Goal: Information Seeking & Learning: Learn about a topic

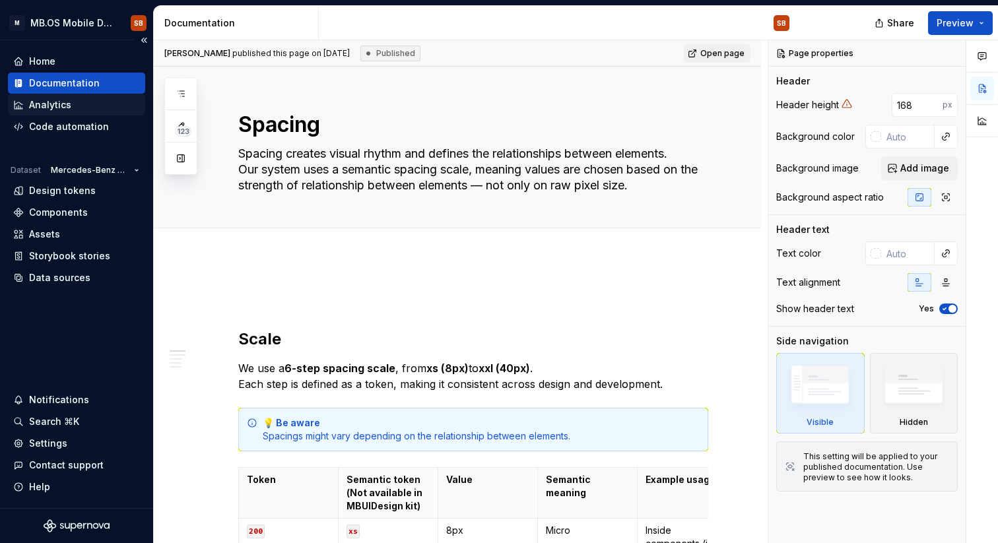
click at [77, 102] on div "Analytics" at bounding box center [76, 104] width 127 height 13
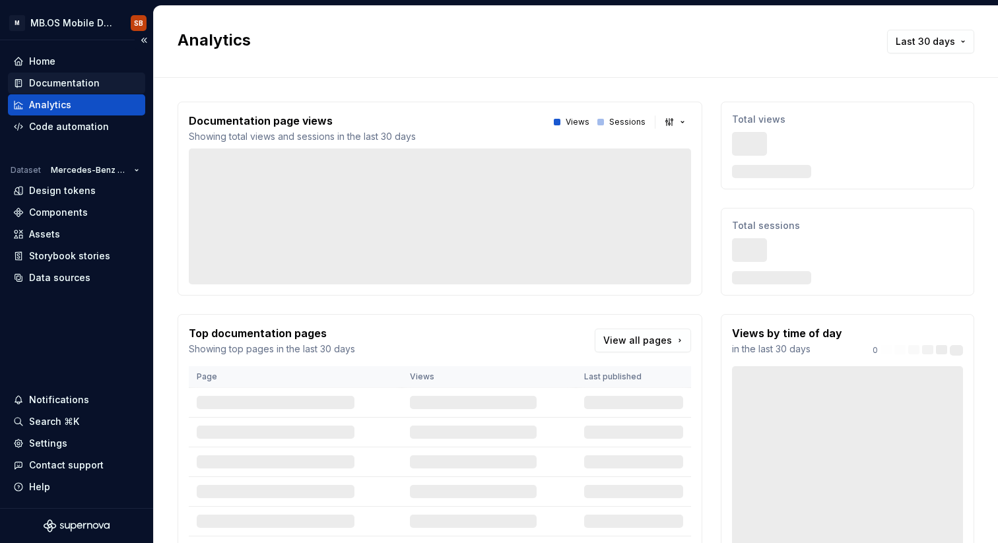
click at [79, 84] on div "Documentation" at bounding box center [64, 83] width 71 height 13
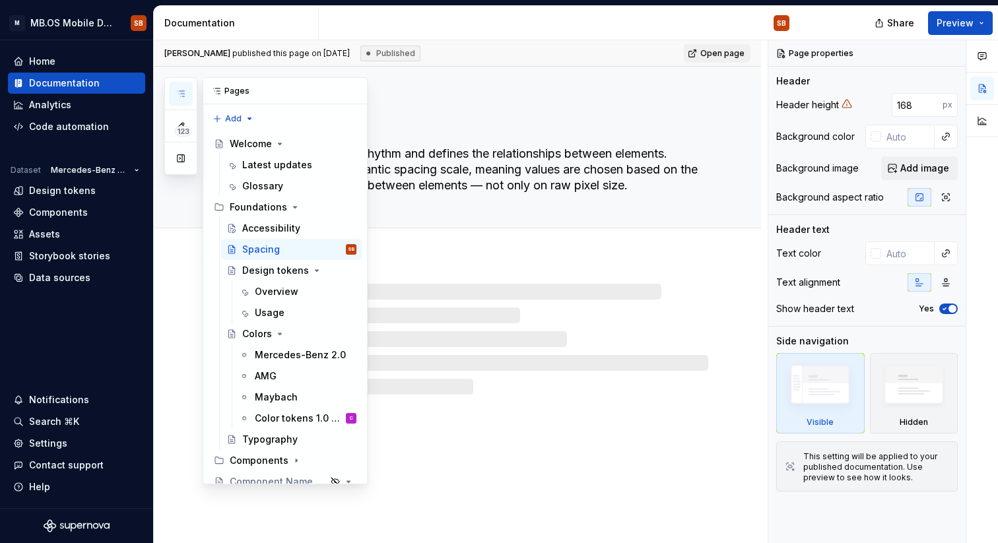
click at [185, 88] on icon "button" at bounding box center [181, 93] width 11 height 11
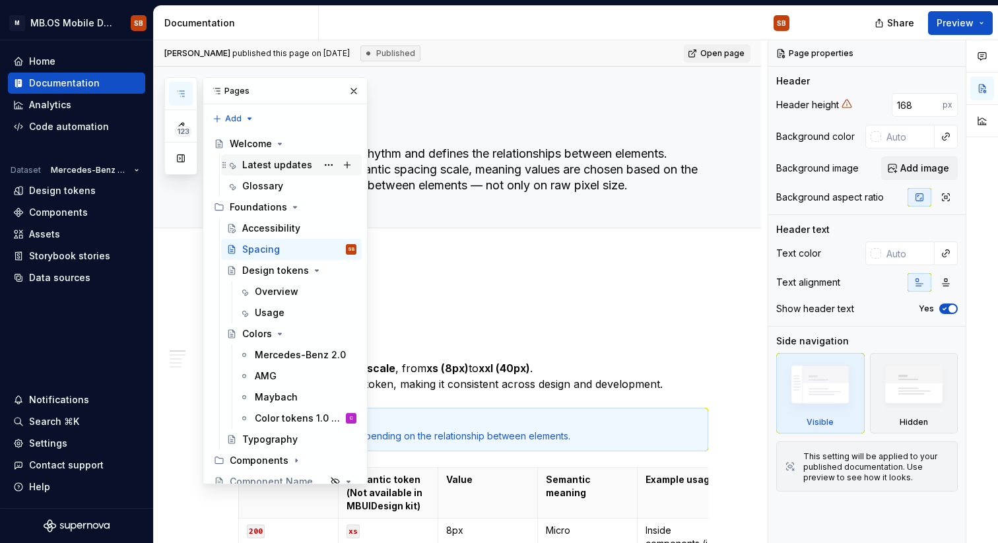
click at [281, 166] on div "Latest updates" at bounding box center [277, 164] width 70 height 13
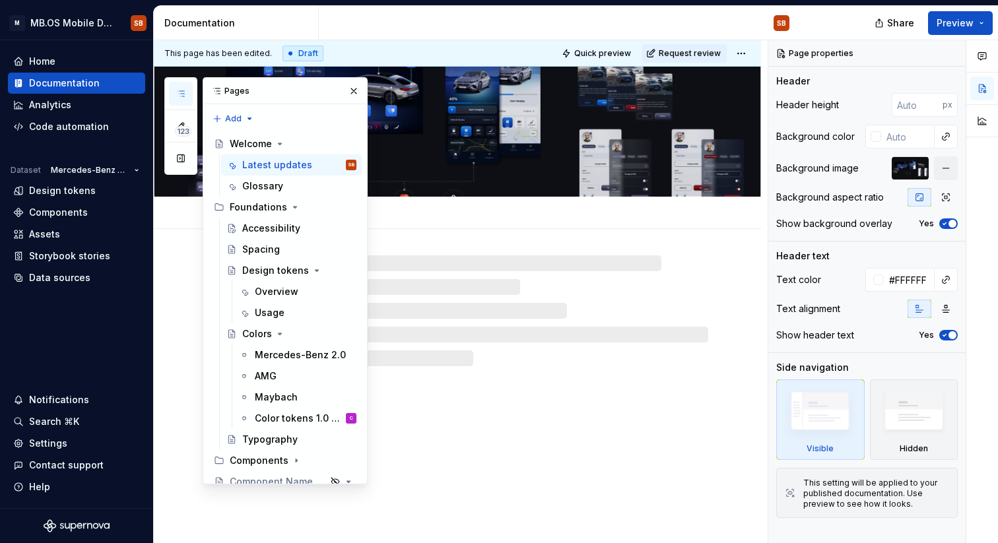
click at [639, 413] on div "Welcome Latest updates Glossary" at bounding box center [457, 305] width 607 height 477
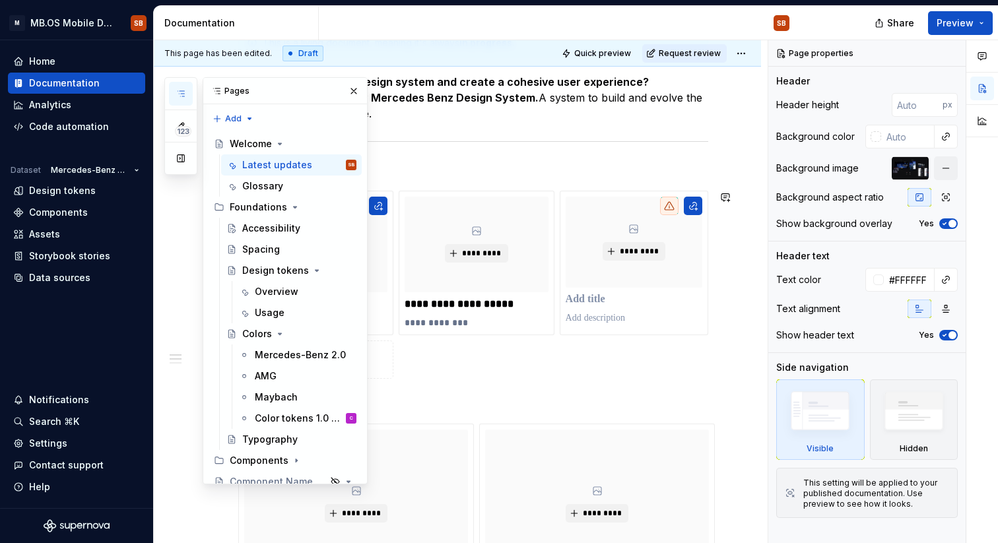
scroll to position [268, 0]
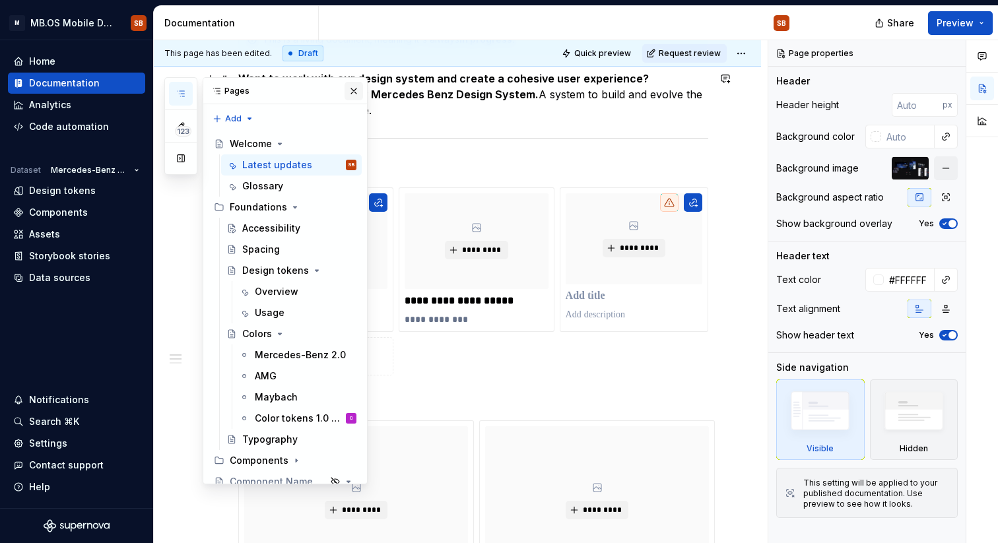
click at [354, 95] on button "button" at bounding box center [354, 91] width 18 height 18
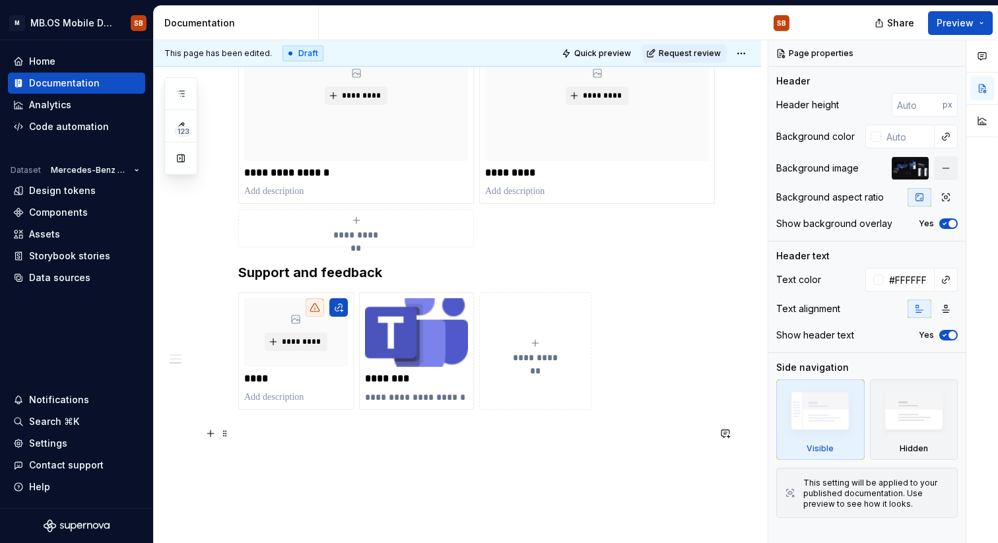
scroll to position [962, 0]
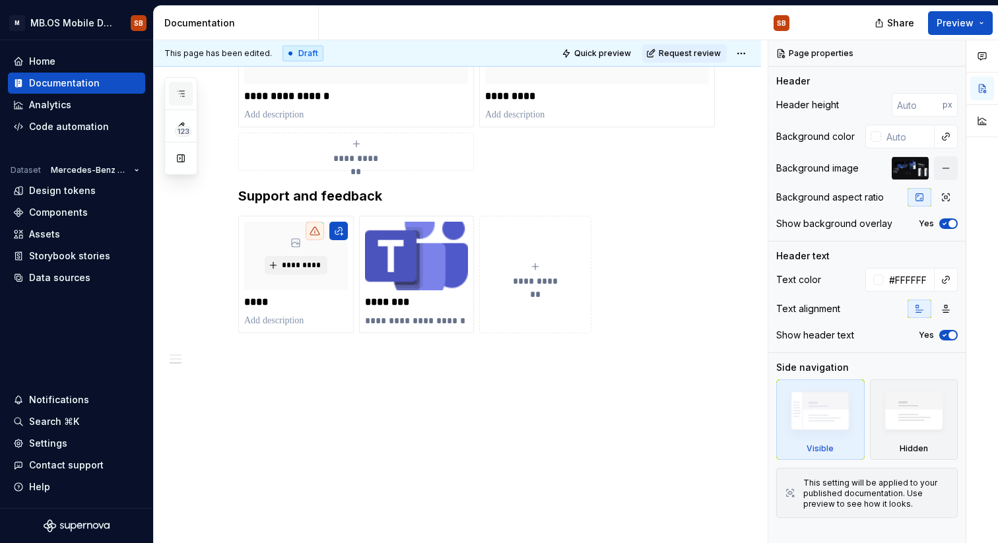
click at [187, 88] on button "button" at bounding box center [181, 94] width 24 height 24
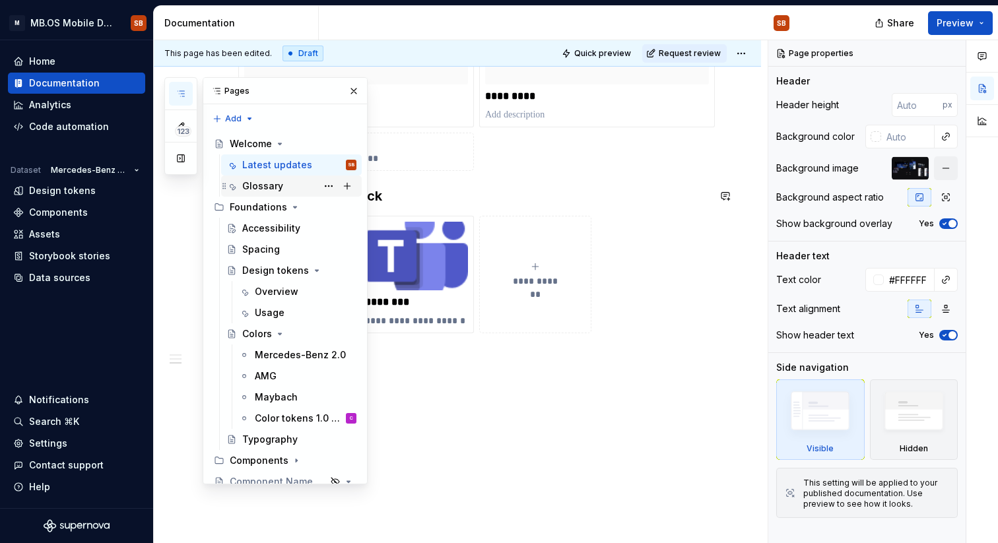
click at [291, 178] on div "Glossary" at bounding box center [299, 186] width 114 height 18
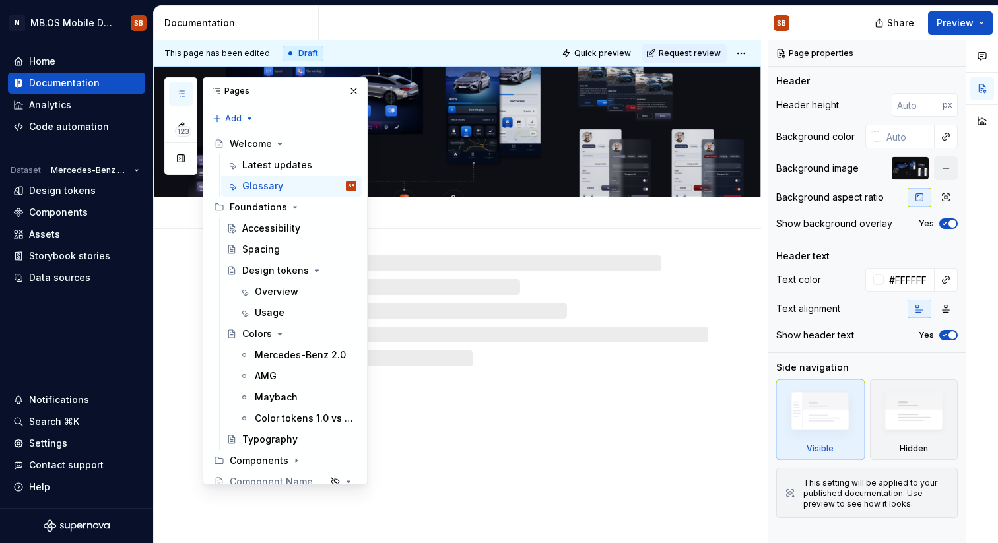
click at [586, 230] on div at bounding box center [457, 297] width 607 height 137
click at [350, 94] on button "button" at bounding box center [354, 91] width 18 height 18
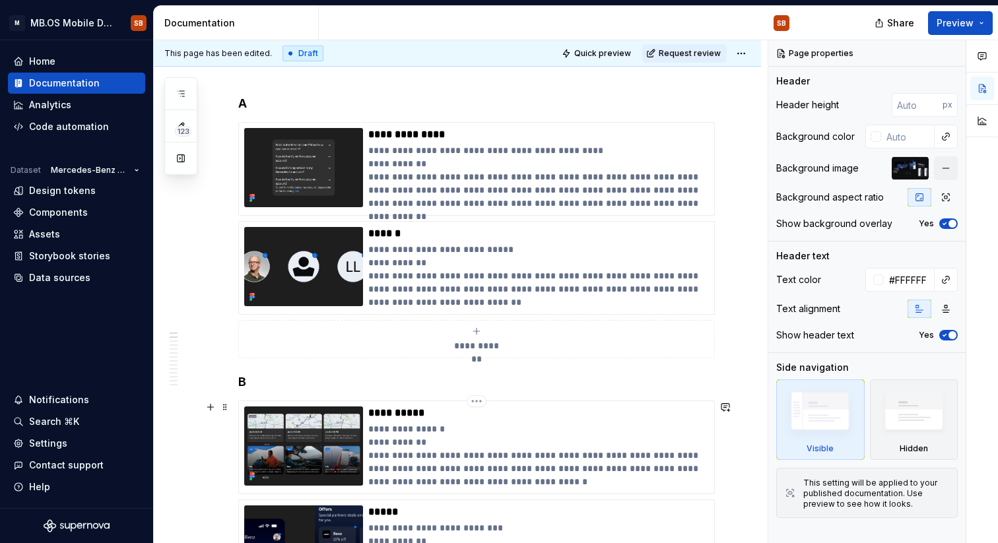
scroll to position [198, 0]
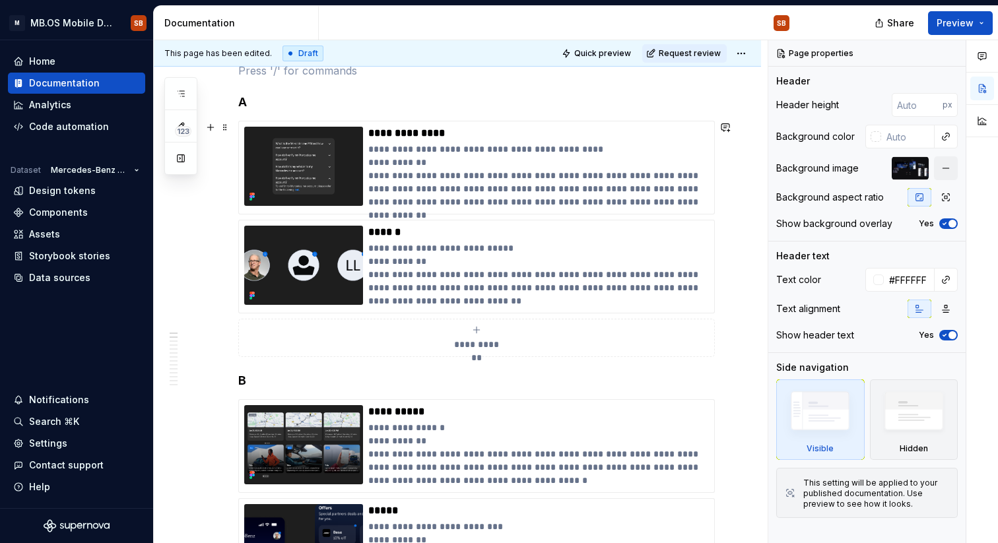
click at [525, 216] on div "**********" at bounding box center [473, 239] width 470 height 236
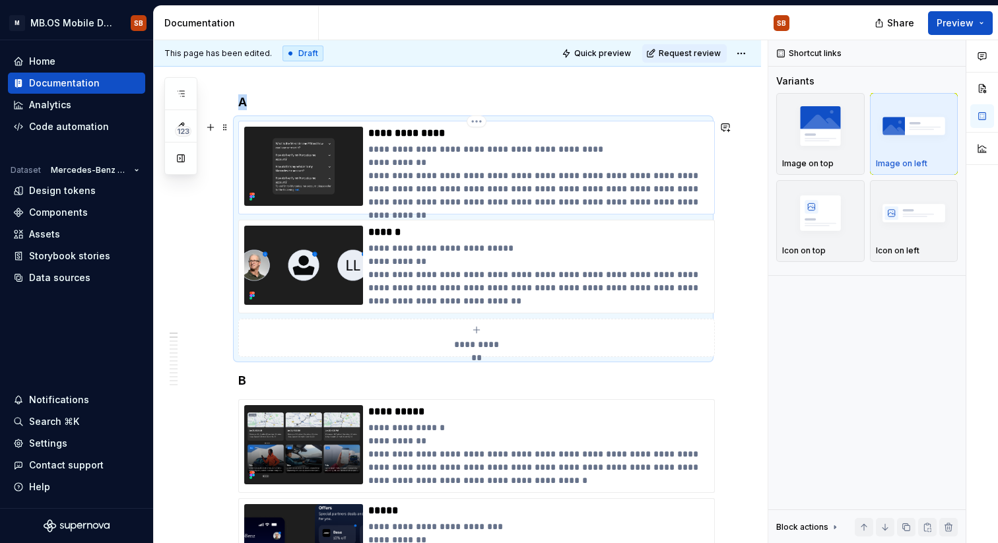
click at [525, 182] on p "**********" at bounding box center [538, 176] width 341 height 66
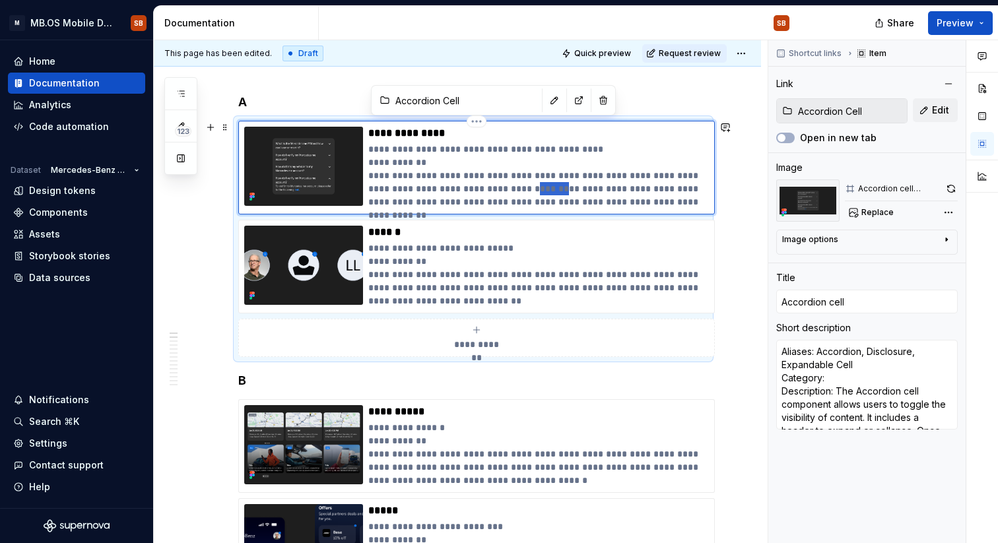
click at [525, 182] on p "**********" at bounding box center [538, 176] width 341 height 66
click at [371, 167] on p "**********" at bounding box center [538, 176] width 341 height 66
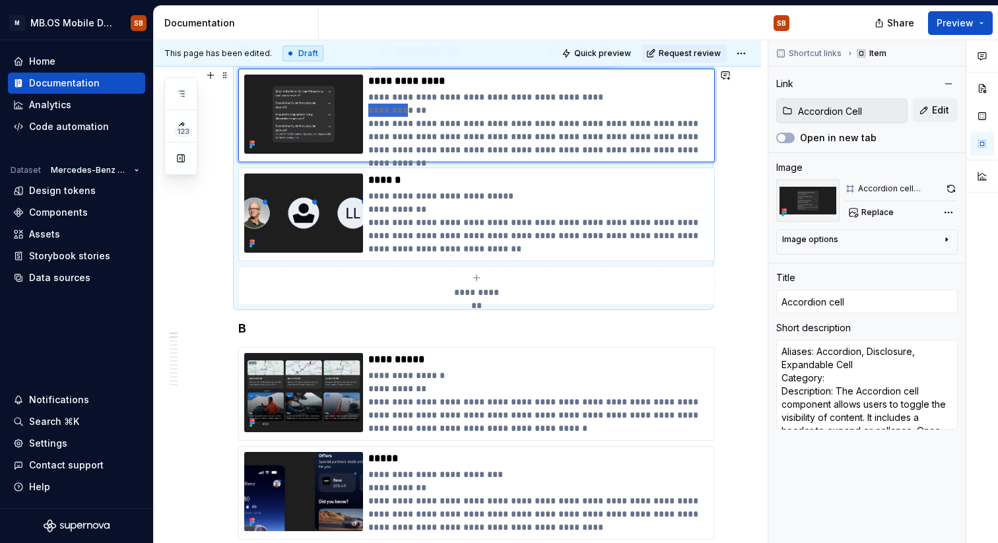
scroll to position [247, 0]
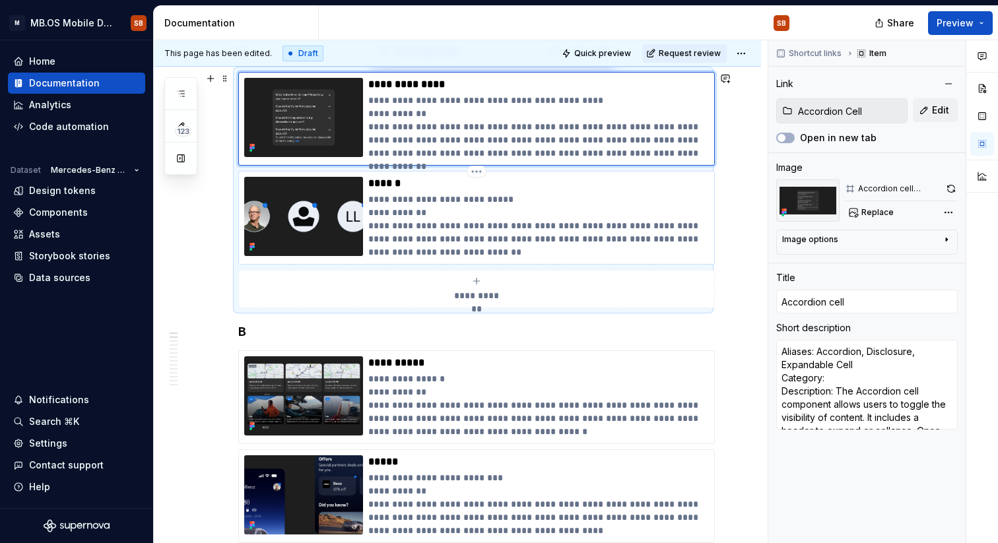
click at [552, 216] on p "**********" at bounding box center [538, 226] width 341 height 66
type textarea "*"
type input "Avatar"
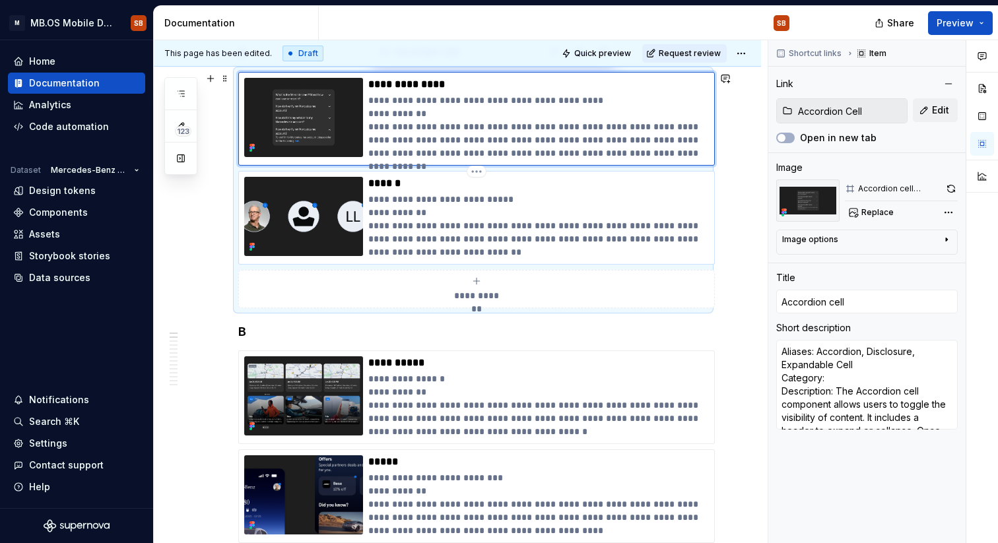
type textarea "Aliases: Profile Image, User Category: Description: An avatar is a visual repre…"
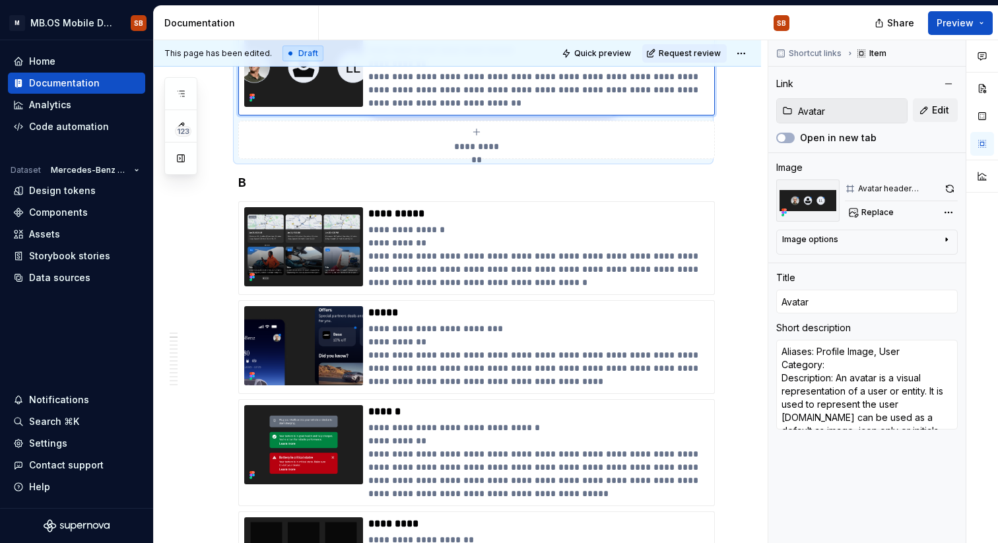
scroll to position [407, 0]
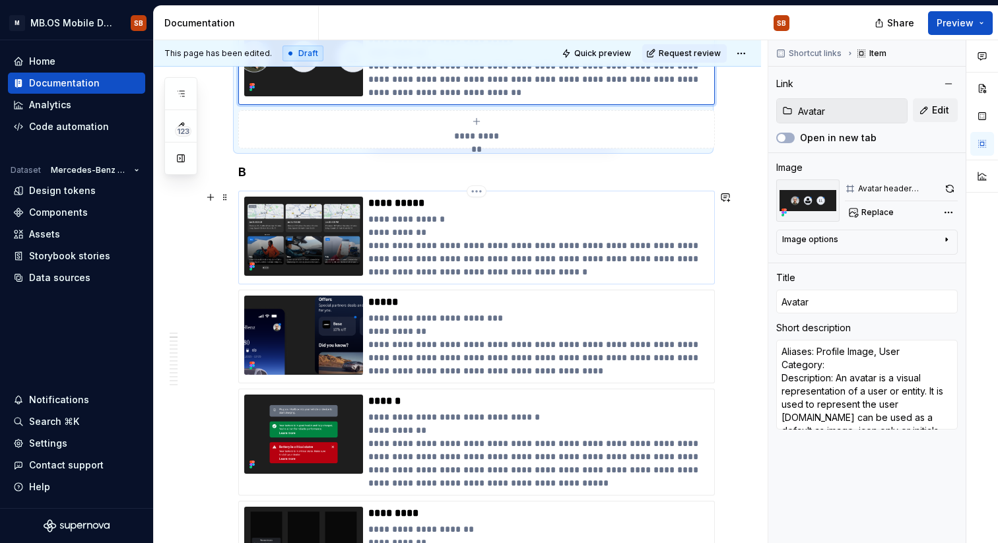
click at [447, 224] on p "**********" at bounding box center [538, 246] width 341 height 66
type textarea "*"
type input "Background"
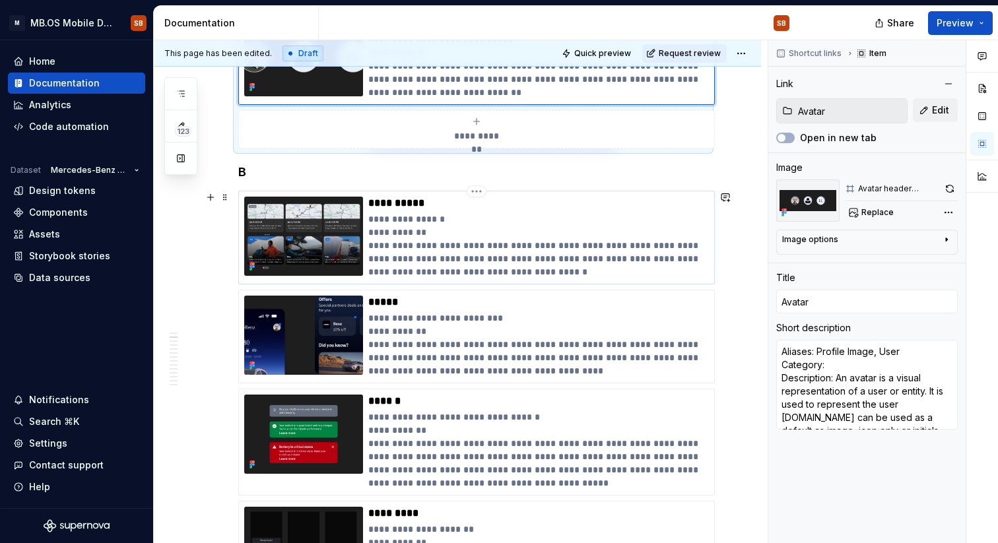
type textarea "Aliases: Surface Category: Description: A background sets the foundational laye…"
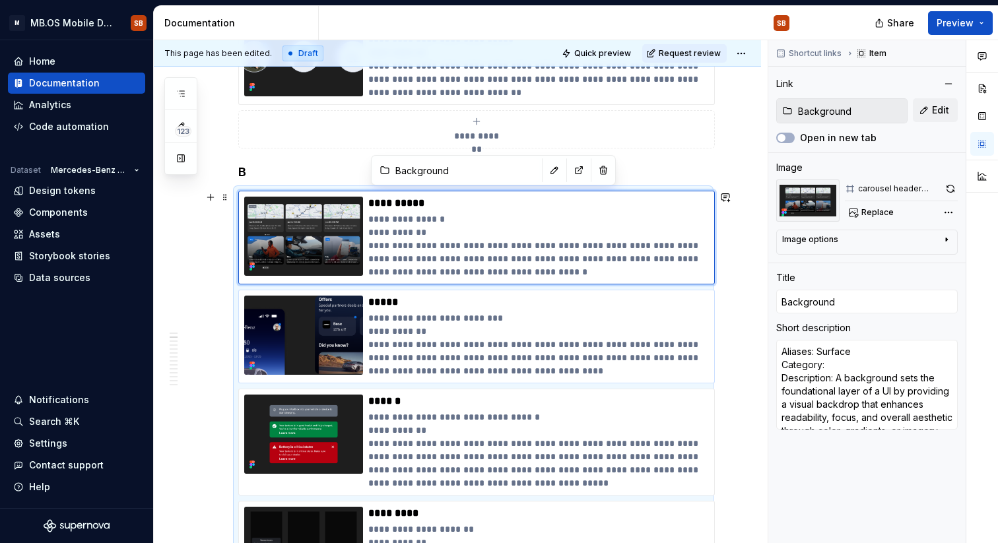
type textarea "*"
type input "Badge"
type textarea "Aliases: Status Dot, Counter Category: Description: A badge is a visual indicat…"
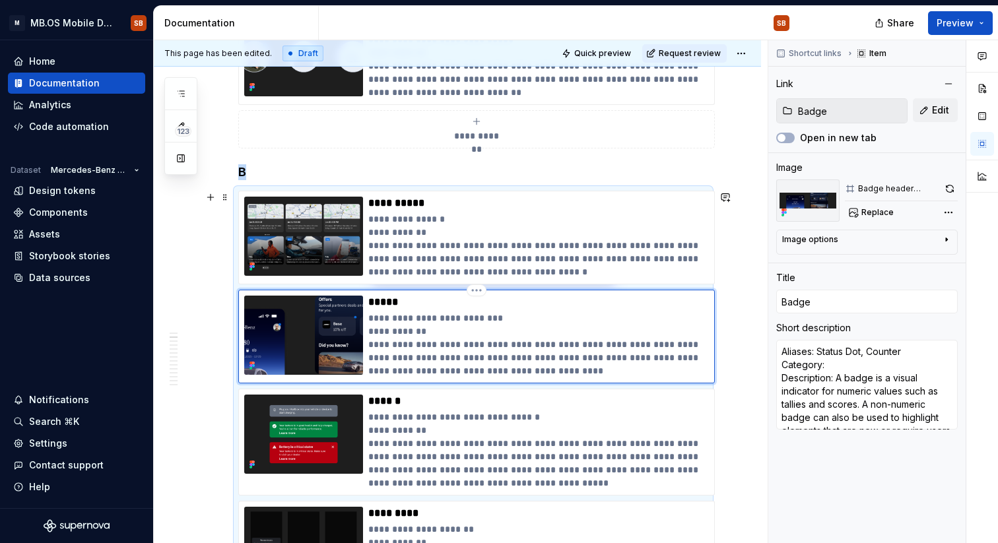
click at [400, 293] on div "**********" at bounding box center [476, 337] width 477 height 94
click at [455, 333] on p "**********" at bounding box center [538, 345] width 341 height 66
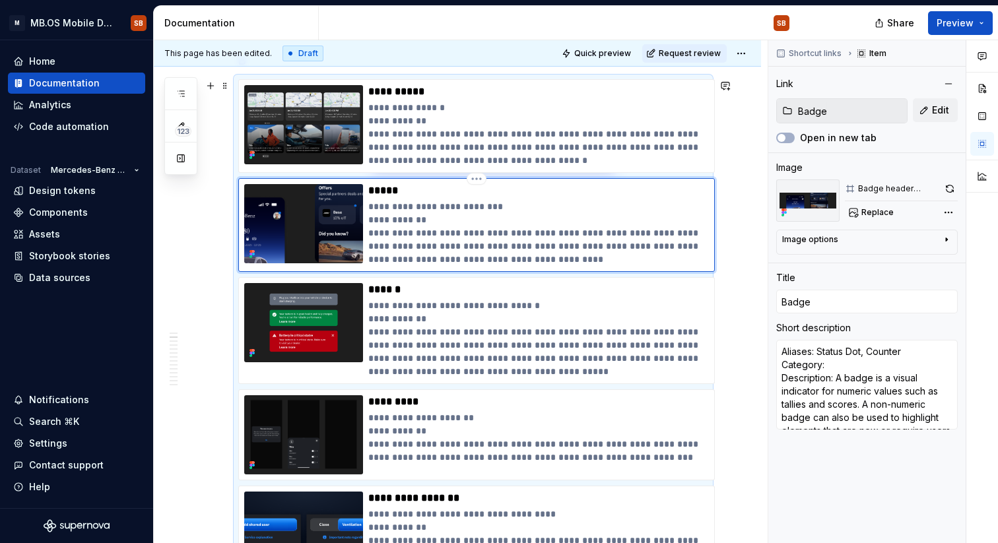
scroll to position [519, 0]
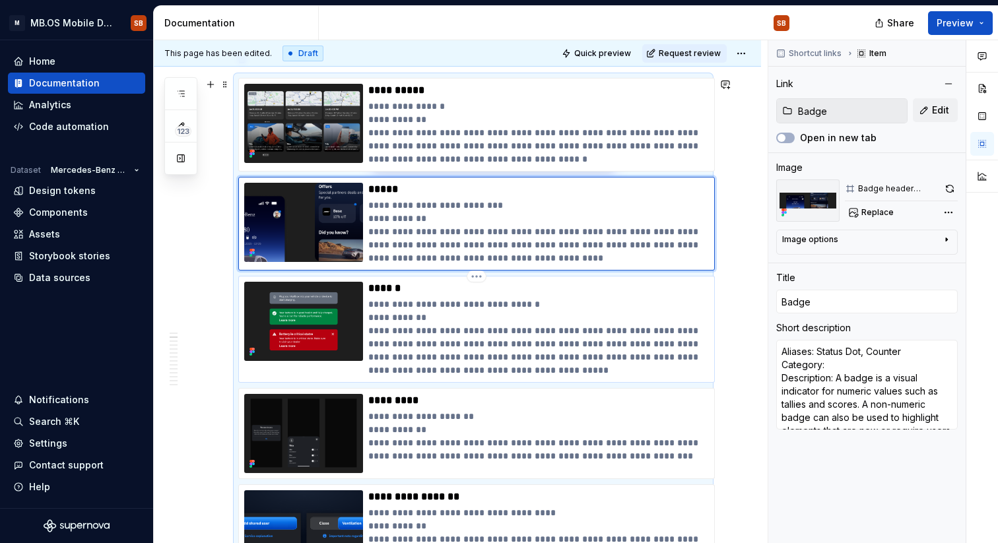
click at [376, 292] on p "******" at bounding box center [538, 288] width 341 height 13
type textarea "*"
type input "Banner"
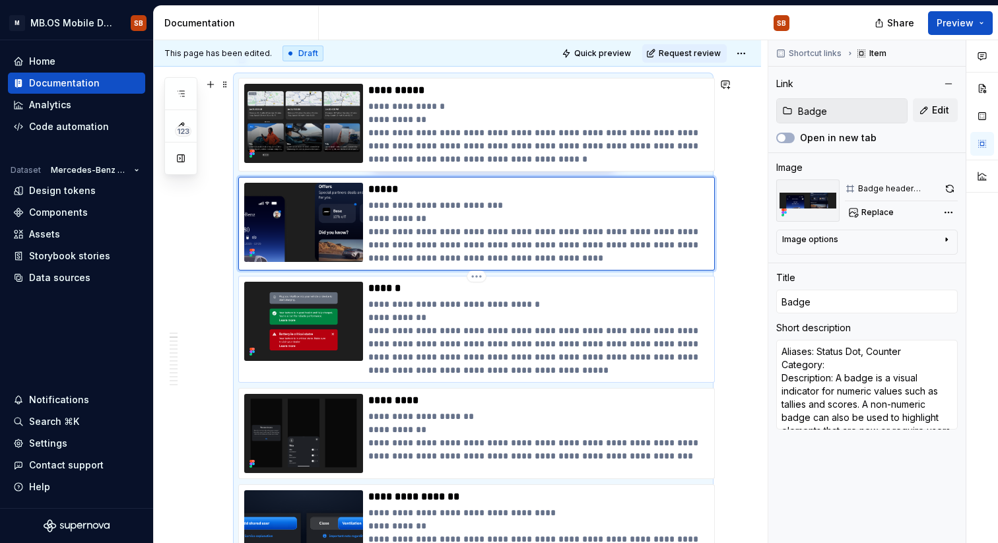
type textarea "Aliases: Inline Banner, Announcement Category: Description: A banner is a promi…"
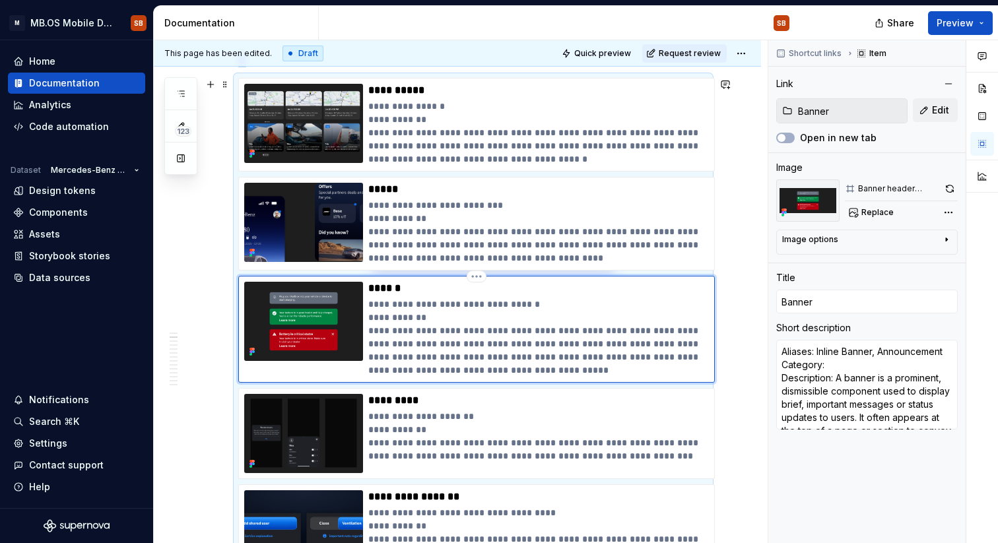
click at [323, 318] on img at bounding box center [303, 321] width 119 height 79
click at [424, 328] on p "**********" at bounding box center [538, 337] width 341 height 79
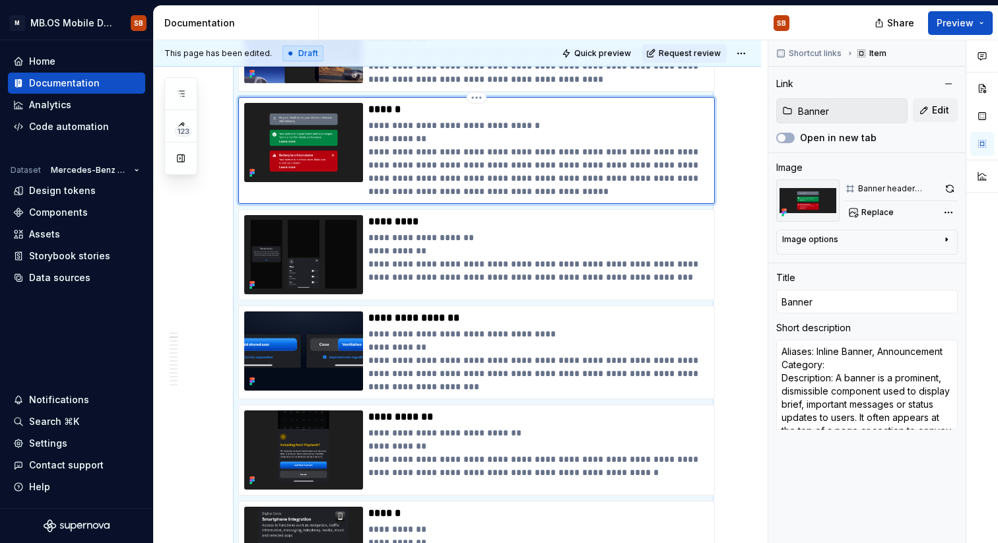
scroll to position [717, 0]
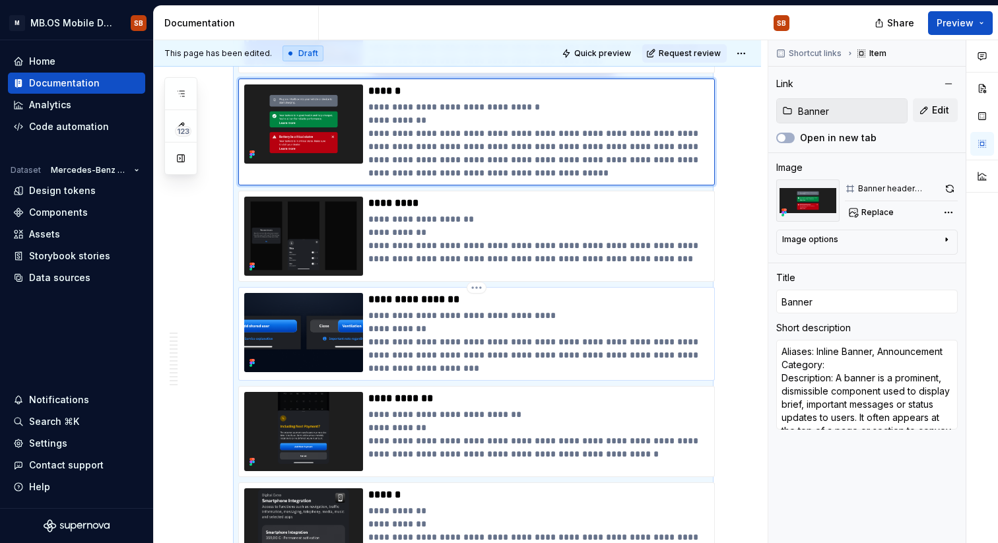
type textarea "*"
type input "Bottom Action Bar"
type input "Bottom action bar"
type textarea "Aliases: Bottom App Bar, Footer Actions Category: Description: The Bottom Actio…"
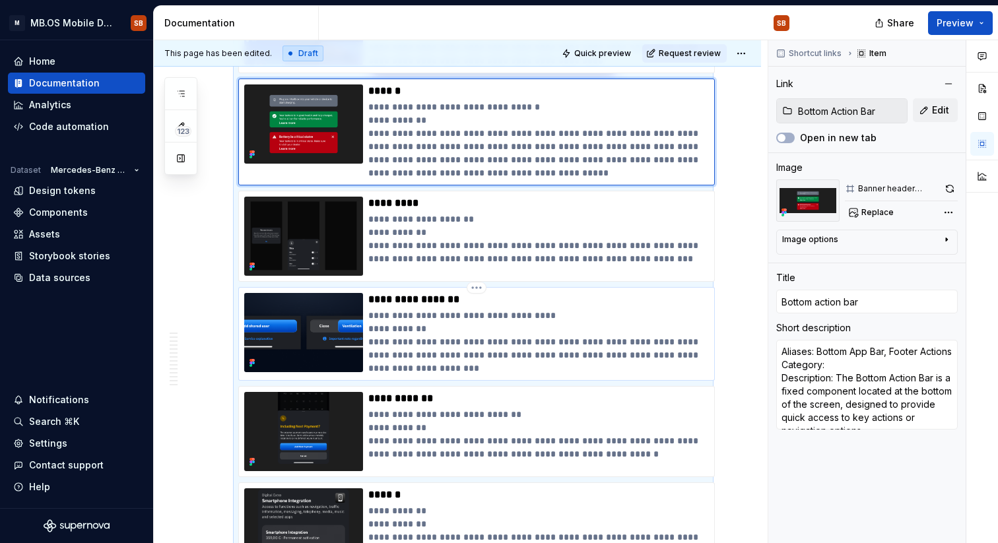
click at [344, 344] on img at bounding box center [303, 332] width 119 height 79
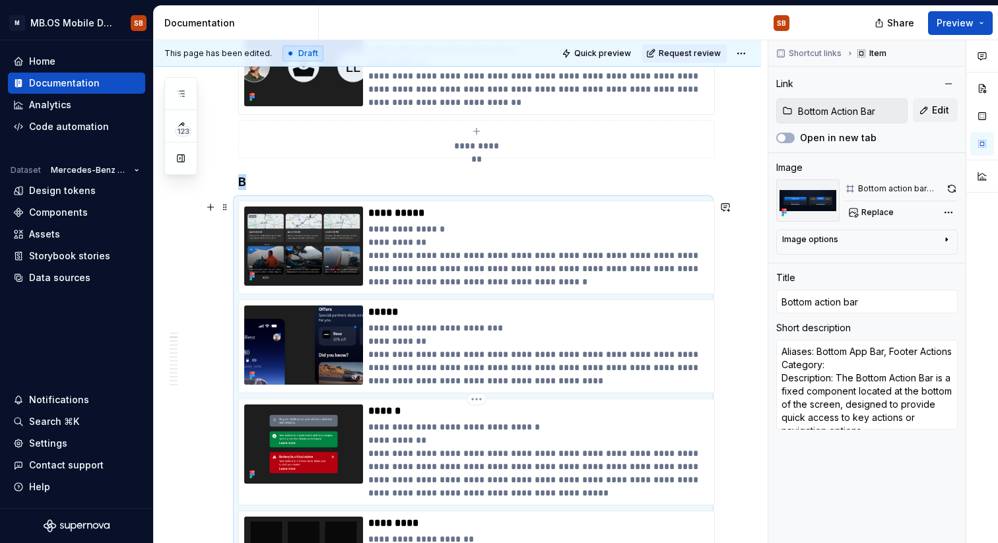
scroll to position [0, 0]
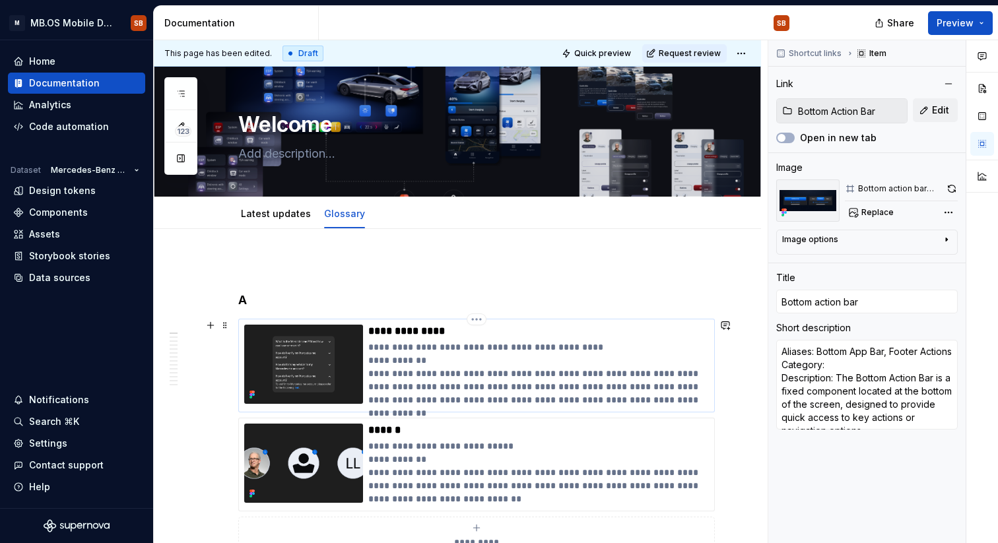
type textarea "*"
type input "Accordion Cell"
type input "Accordion cell"
type textarea "Aliases: Accordion, Disclosure, Expandable Cell Category: Description: The Acco…"
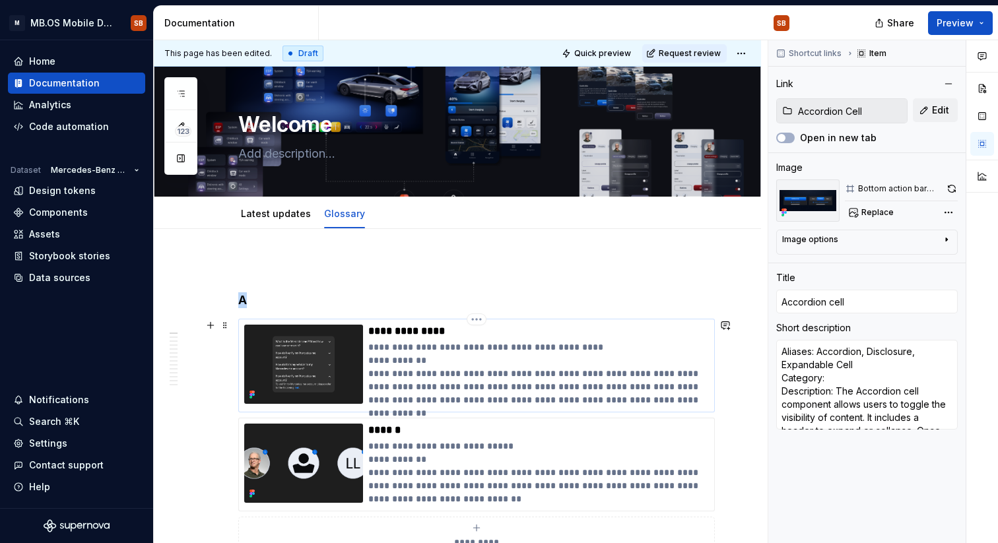
click at [309, 381] on img at bounding box center [303, 364] width 119 height 79
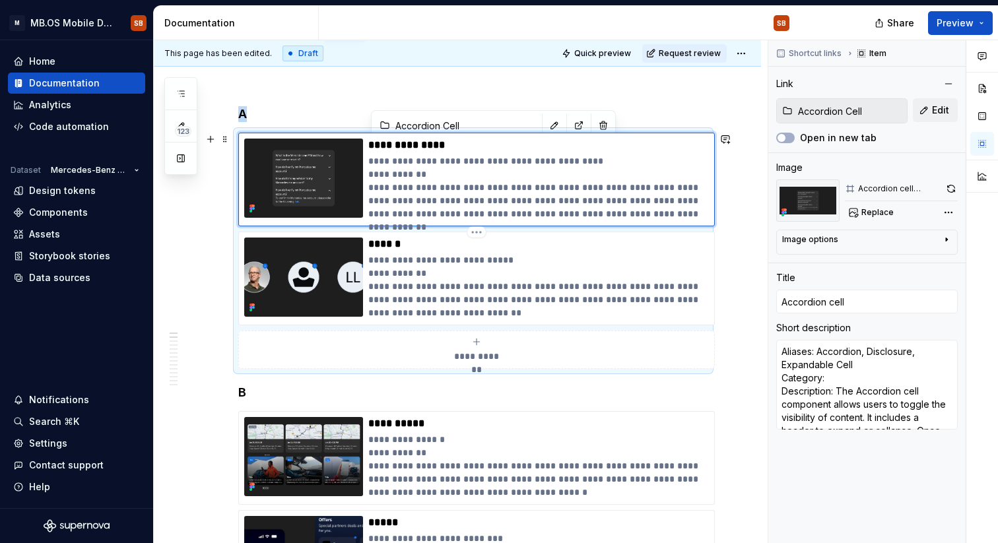
scroll to position [166, 0]
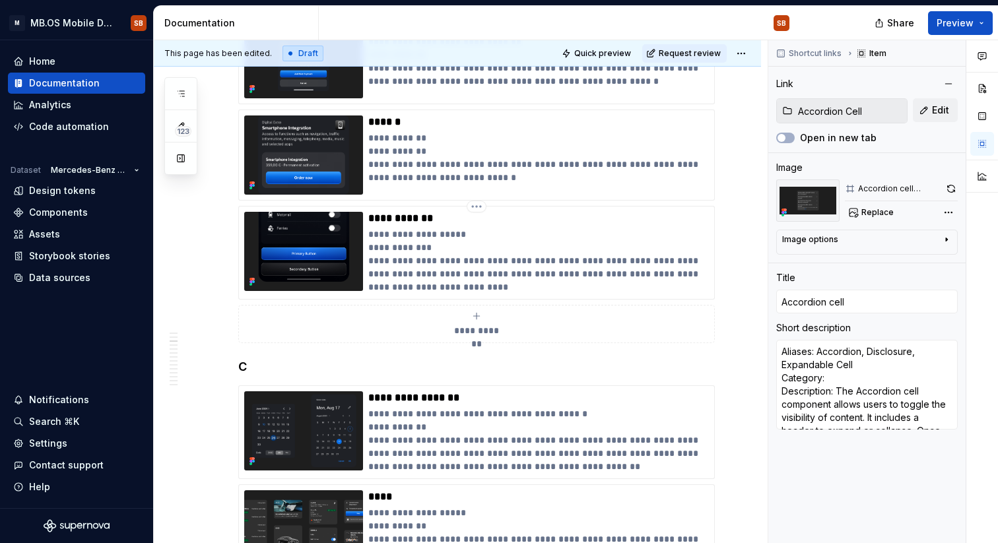
click at [519, 244] on p "**********" at bounding box center [538, 261] width 341 height 66
type textarea "*"
type input "Button group"
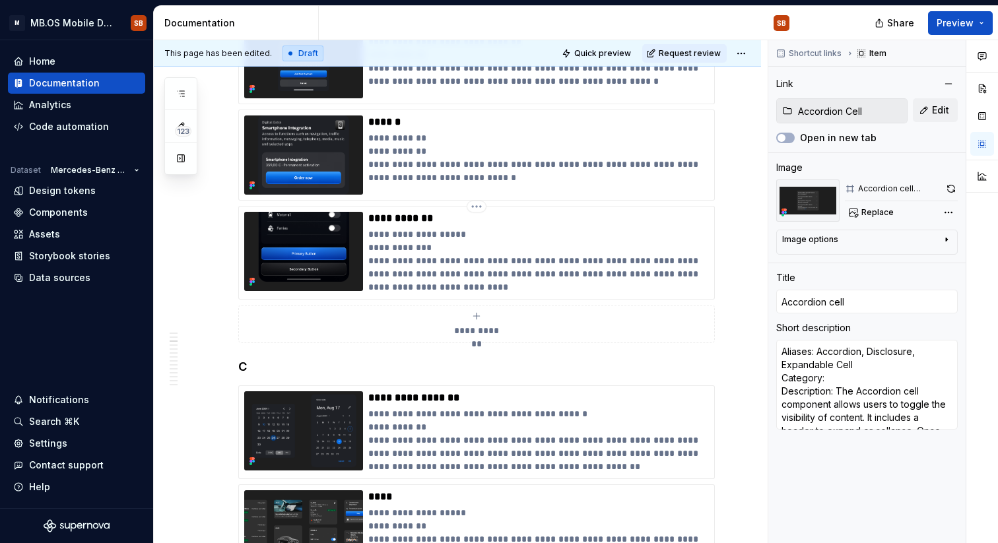
type textarea "Aliases: Button Set Category: Description: A Button Group is a component that o…"
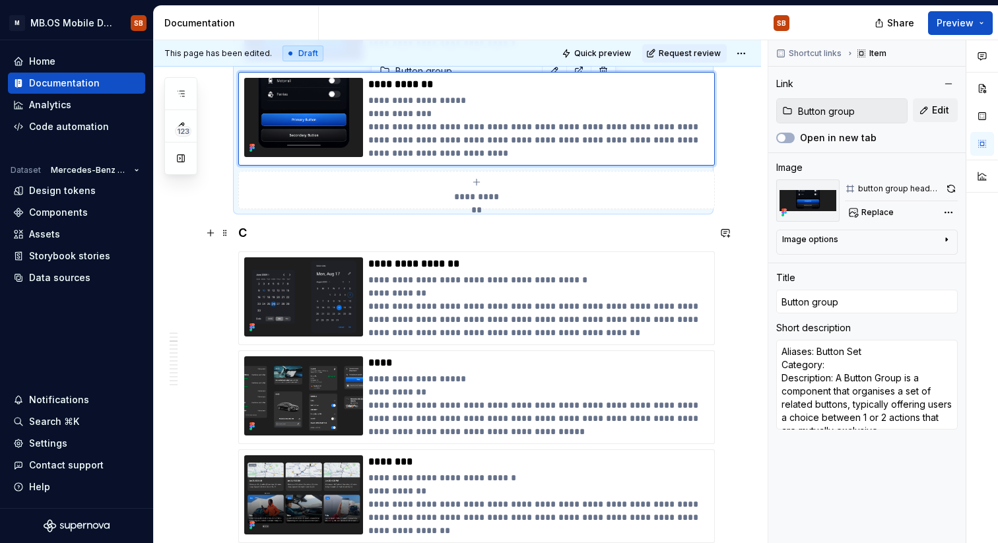
scroll to position [1236, 0]
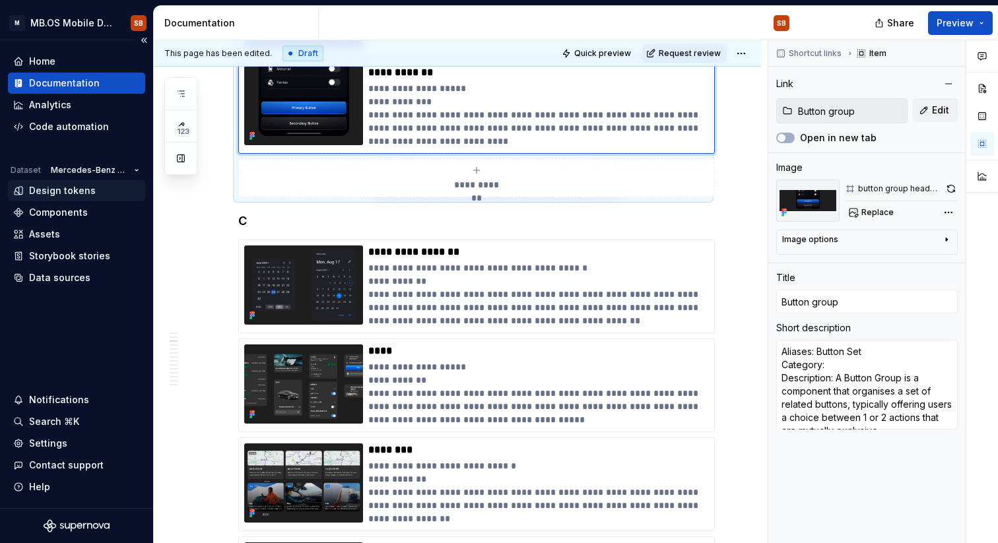
click at [86, 191] on div "Design tokens" at bounding box center [62, 190] width 67 height 13
click at [69, 214] on div "Components" at bounding box center [58, 212] width 59 height 13
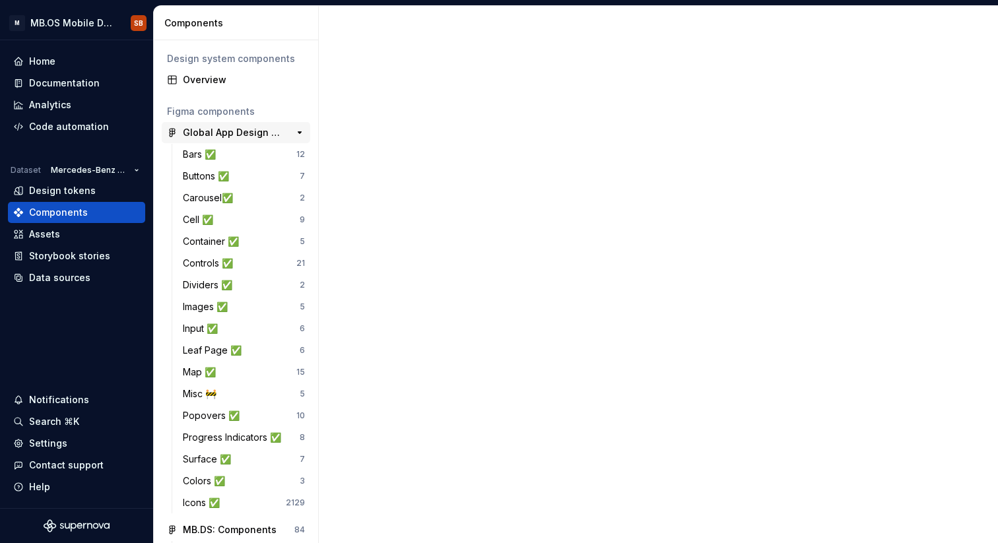
click at [202, 135] on div "Global App Design System 1.1" at bounding box center [232, 132] width 98 height 13
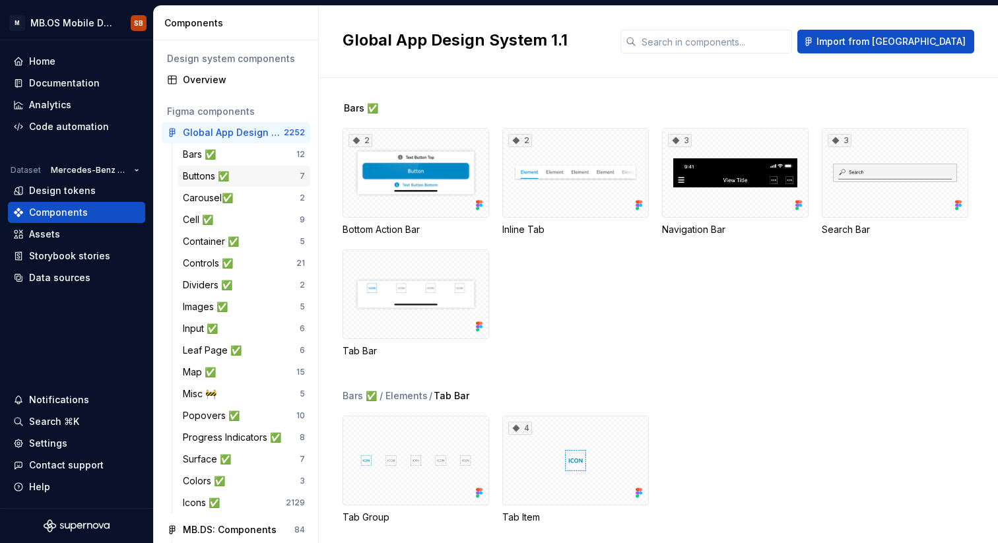
click at [218, 178] on div "Buttons ✅" at bounding box center [208, 176] width 51 height 13
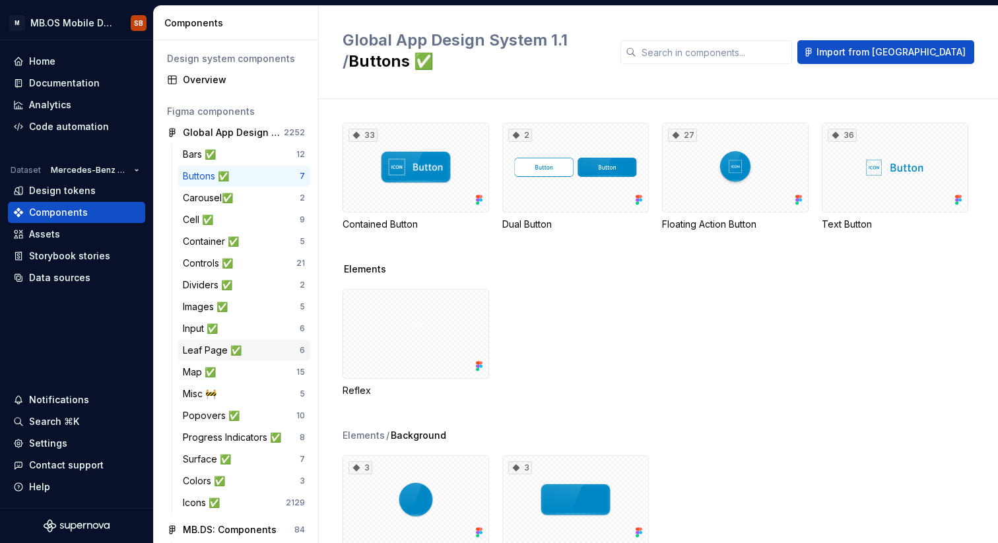
click at [260, 347] on div "Leaf Page ✅" at bounding box center [241, 350] width 117 height 13
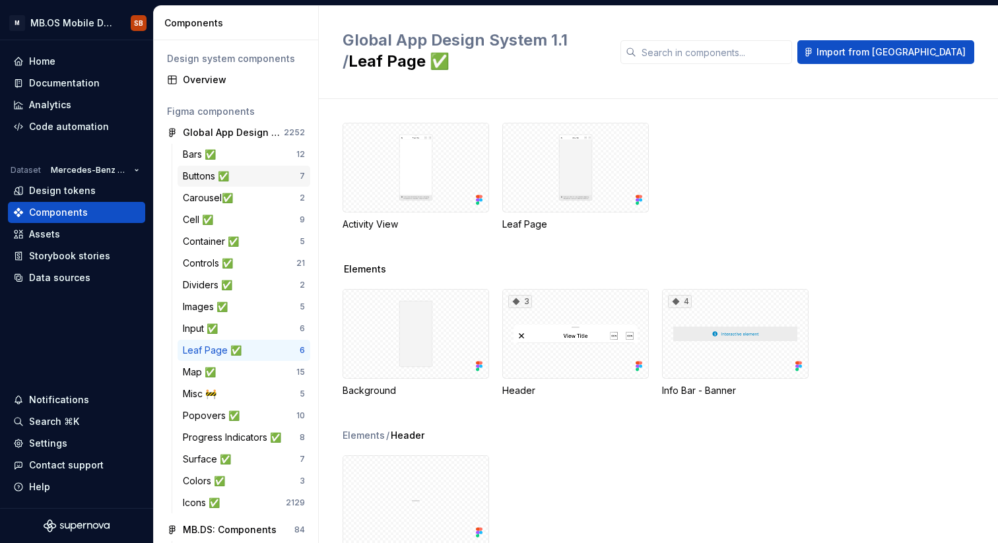
click at [253, 172] on div "Buttons ✅" at bounding box center [241, 176] width 117 height 13
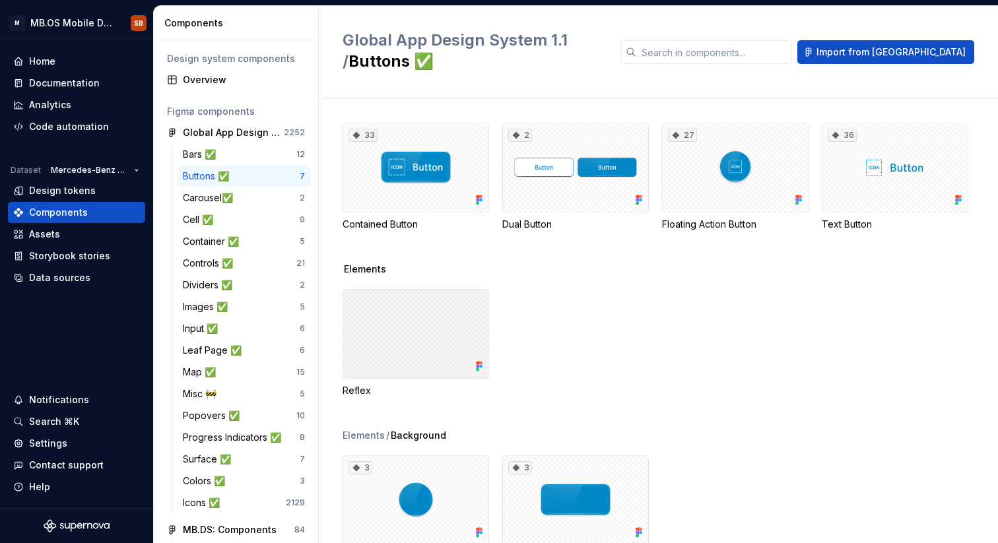
scroll to position [31, 0]
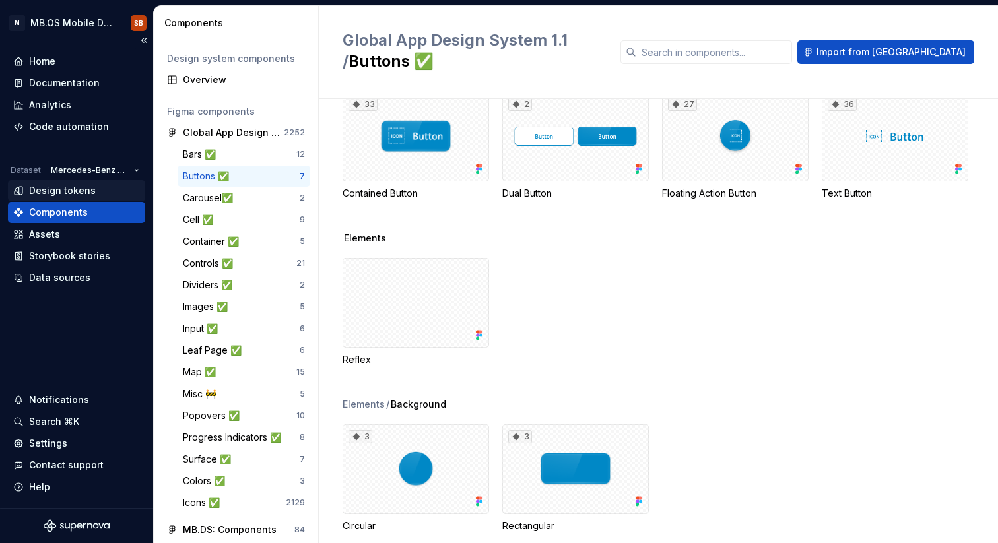
click at [73, 195] on div "Design tokens" at bounding box center [62, 190] width 67 height 13
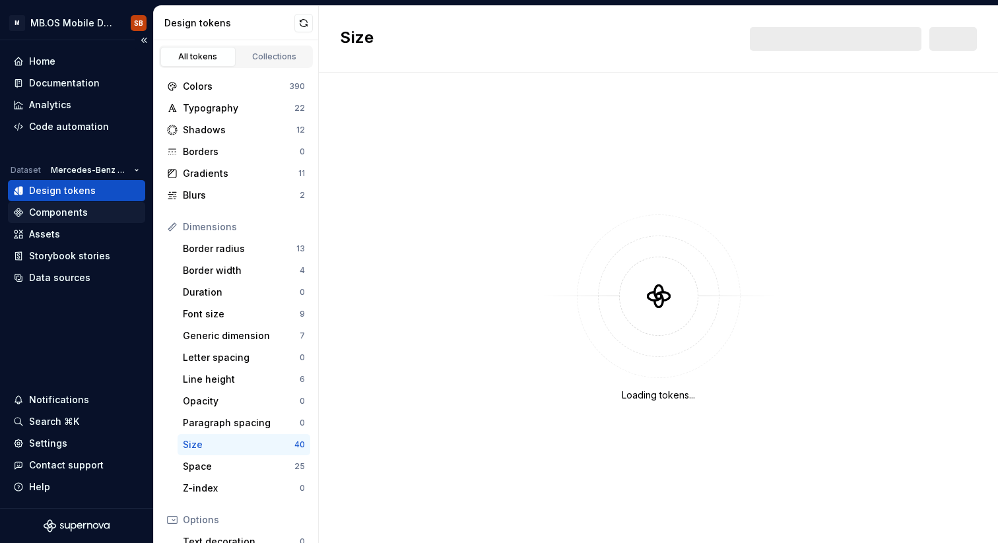
click at [85, 210] on div "Components" at bounding box center [58, 212] width 59 height 13
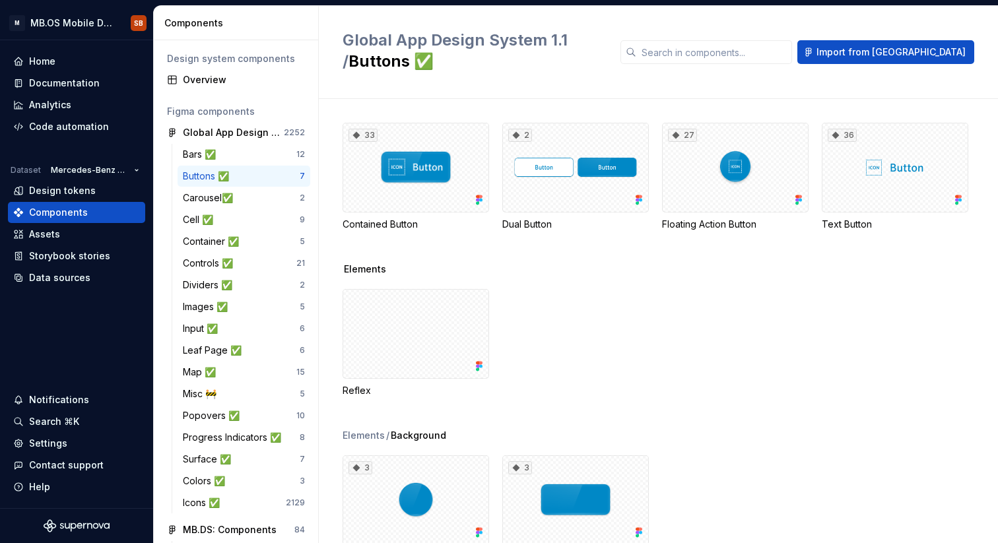
click at [568, 39] on span "Global App Design System 1.1 /" at bounding box center [455, 50] width 225 height 40
click at [298, 128] on button "button" at bounding box center [299, 132] width 18 height 18
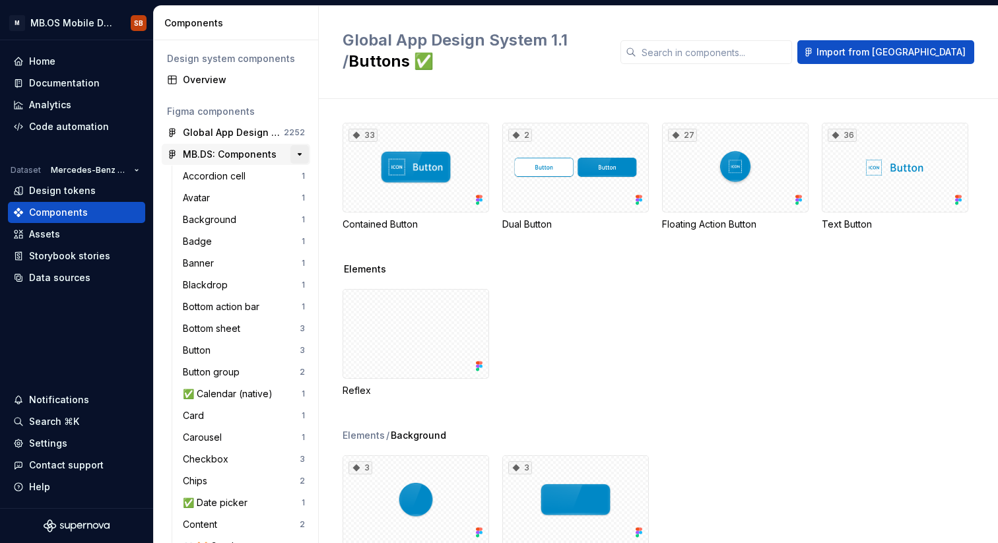
click at [305, 154] on button "button" at bounding box center [299, 154] width 18 height 18
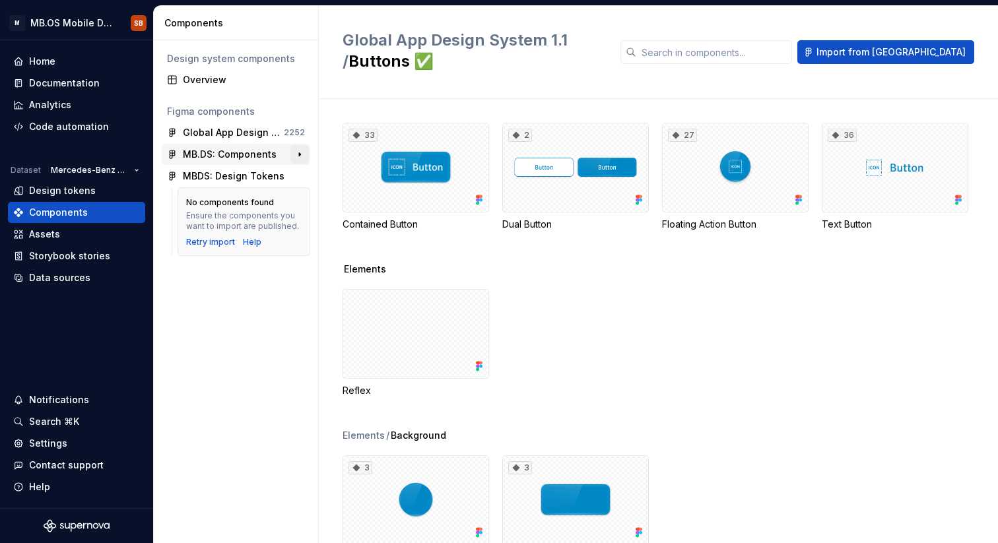
click at [305, 154] on button "button" at bounding box center [299, 154] width 18 height 18
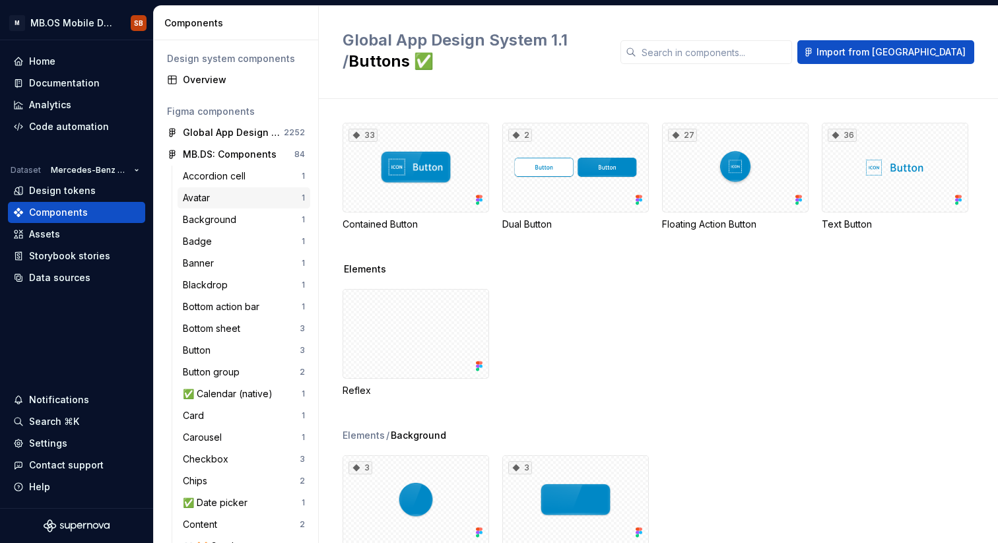
click at [240, 205] on div "Avatar 1" at bounding box center [244, 197] width 133 height 21
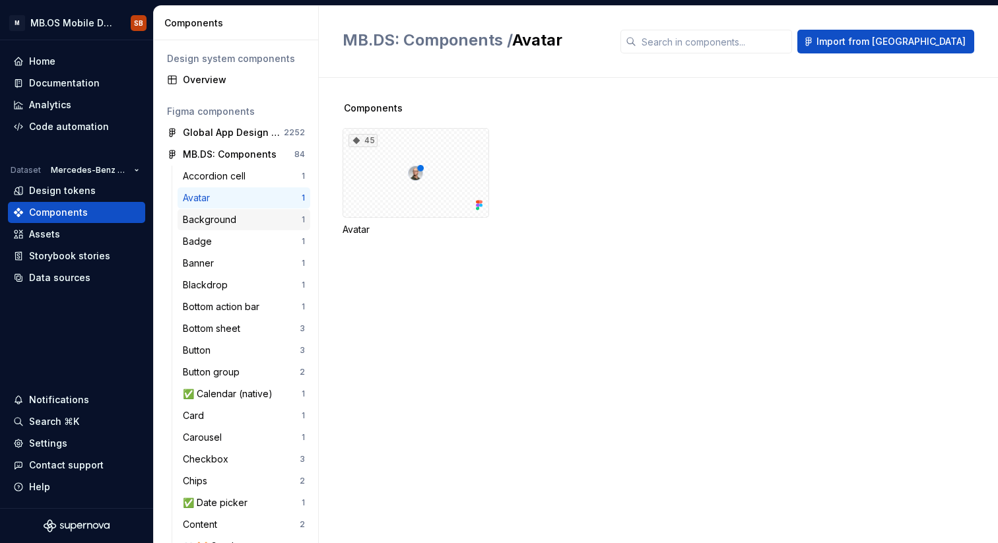
click at [221, 220] on div "Background" at bounding box center [212, 219] width 59 height 13
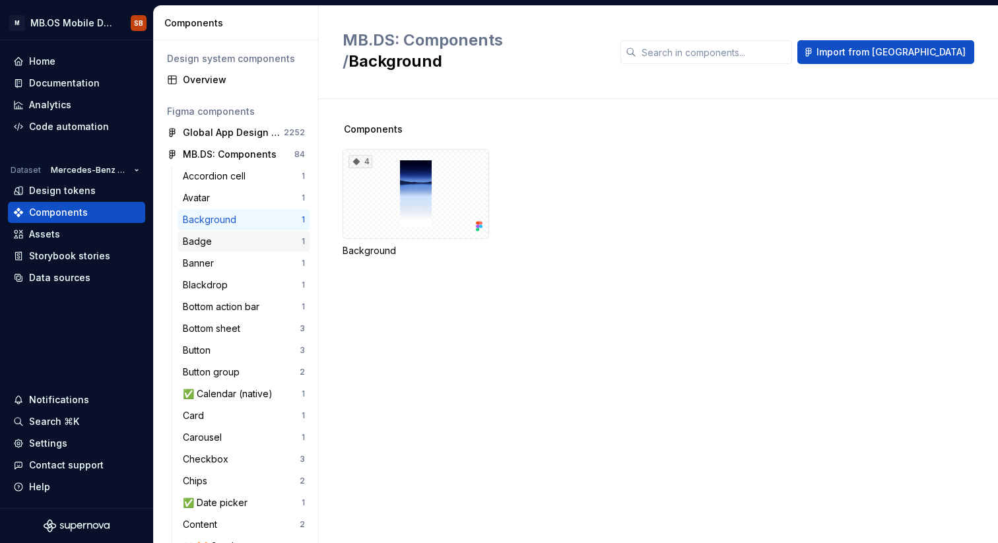
click at [248, 249] on div "Badge 1" at bounding box center [244, 241] width 133 height 21
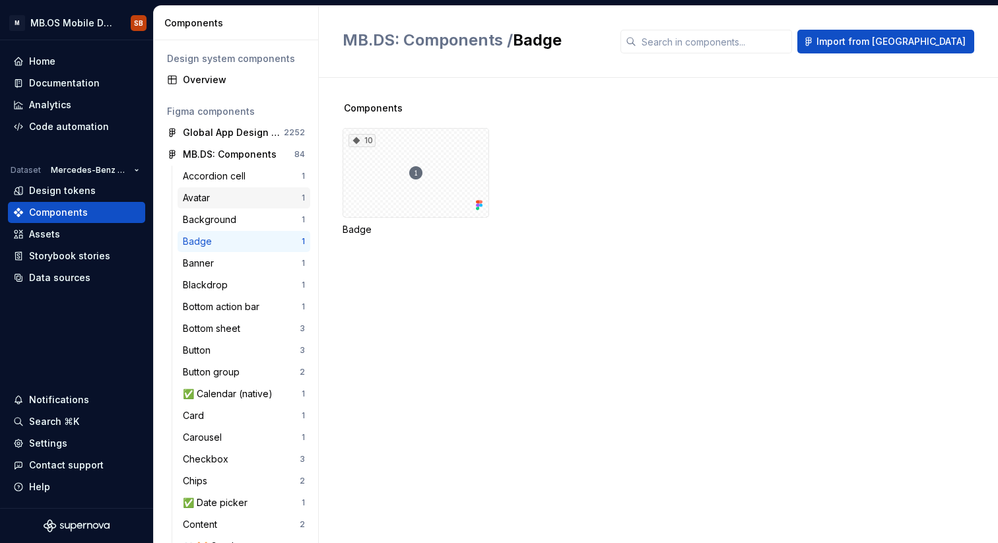
click at [255, 196] on div "Avatar" at bounding box center [242, 197] width 119 height 13
click at [404, 182] on div "45" at bounding box center [416, 173] width 147 height 90
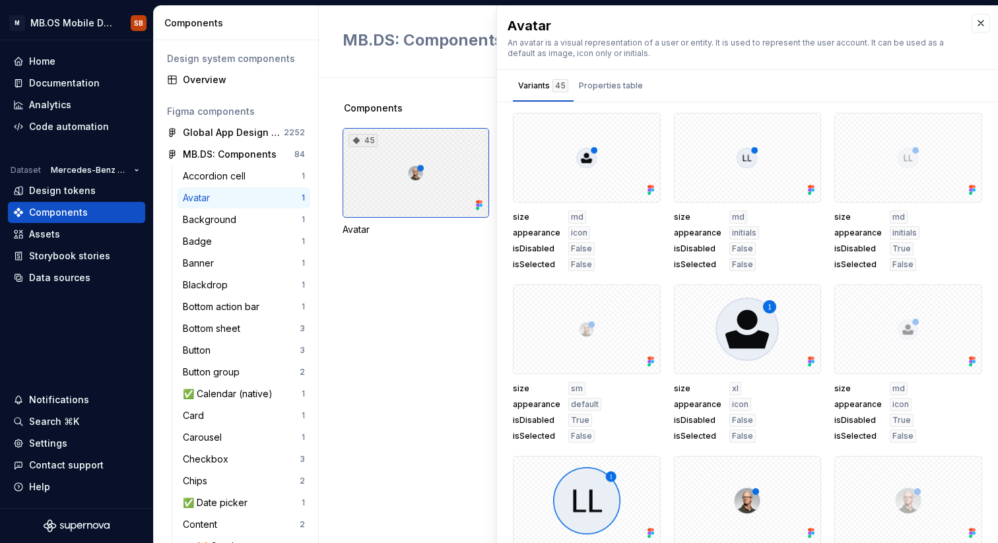
click at [432, 189] on div "45" at bounding box center [416, 173] width 147 height 90
click at [69, 234] on div "Assets" at bounding box center [76, 234] width 127 height 13
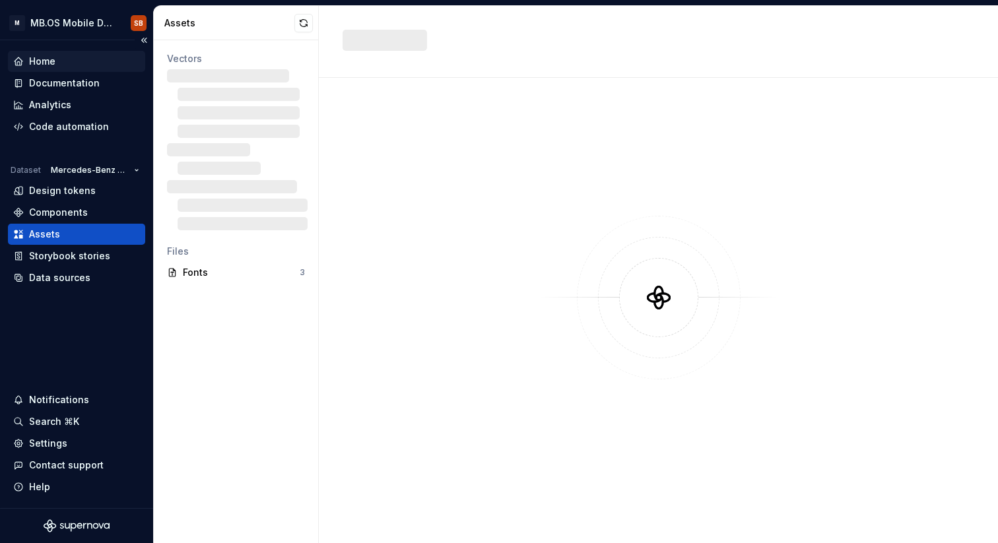
click at [62, 69] on div "Home" at bounding box center [76, 61] width 137 height 21
click at [65, 84] on div "Documentation" at bounding box center [64, 83] width 71 height 13
